Goal: Task Accomplishment & Management: Manage account settings

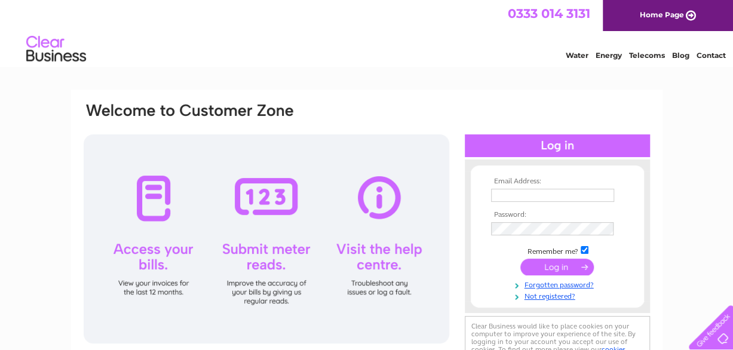
type input "generalmanager@eastgatearts.com"
click at [573, 268] on input "submit" at bounding box center [556, 267] width 73 height 17
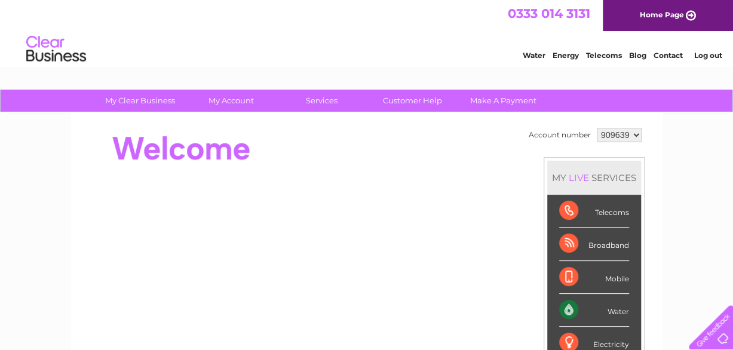
click at [616, 312] on div "Water" at bounding box center [594, 310] width 70 height 33
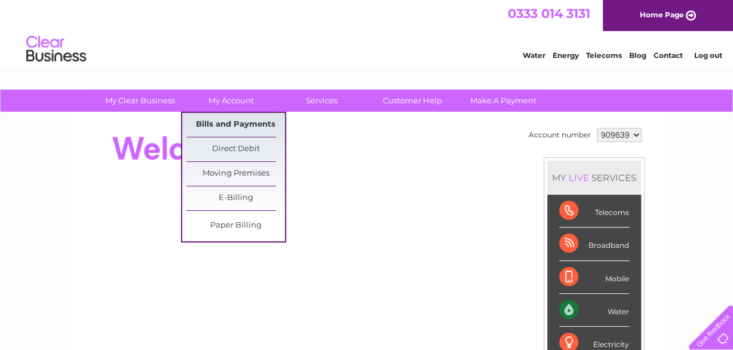
click at [252, 124] on link "Bills and Payments" at bounding box center [235, 125] width 99 height 24
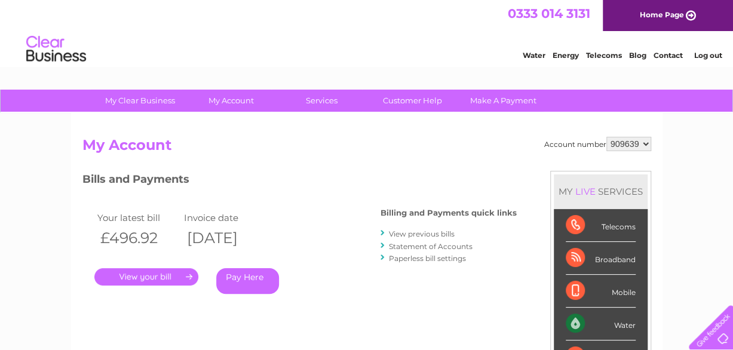
click at [181, 278] on link "." at bounding box center [146, 276] width 104 height 17
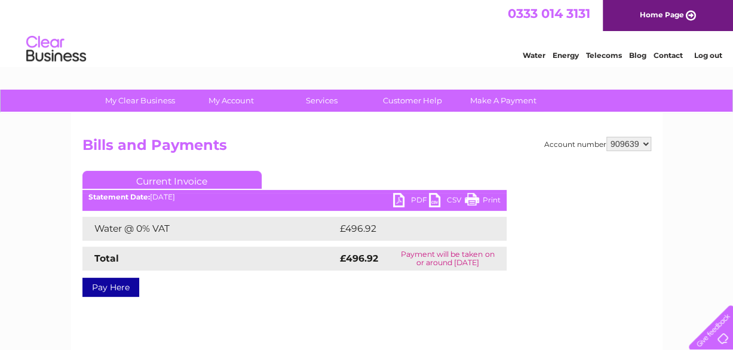
click at [419, 201] on link "PDF" at bounding box center [411, 201] width 36 height 17
